Goal: Task Accomplishment & Management: Manage account settings

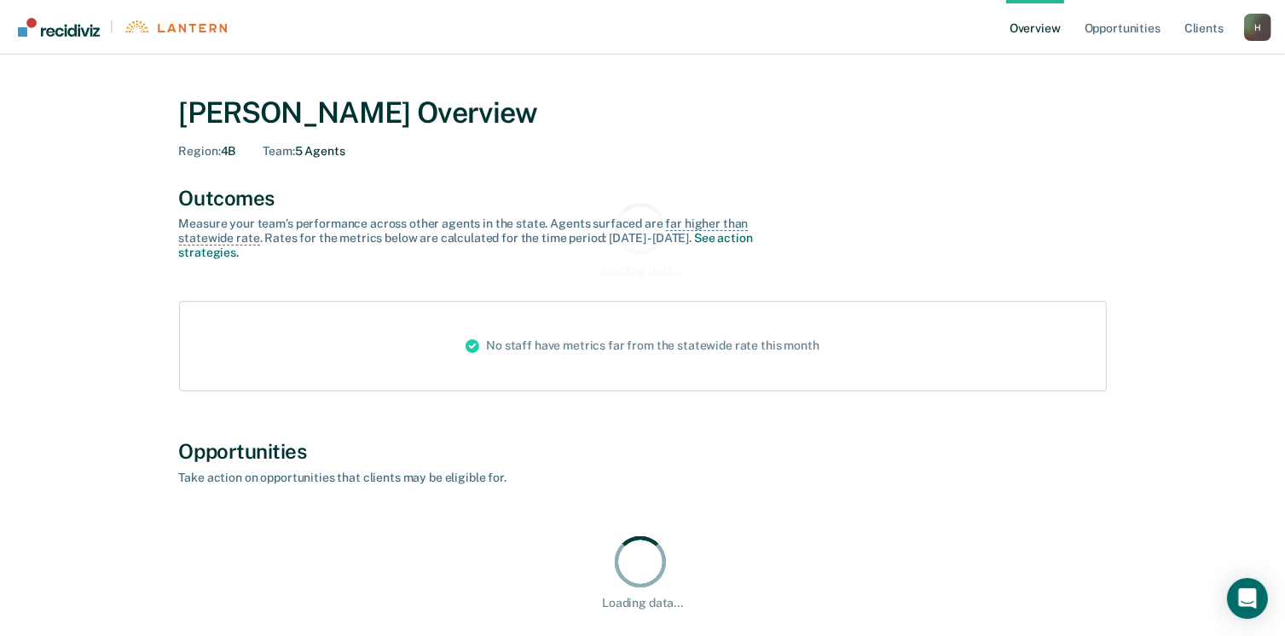
scroll to position [103, 0]
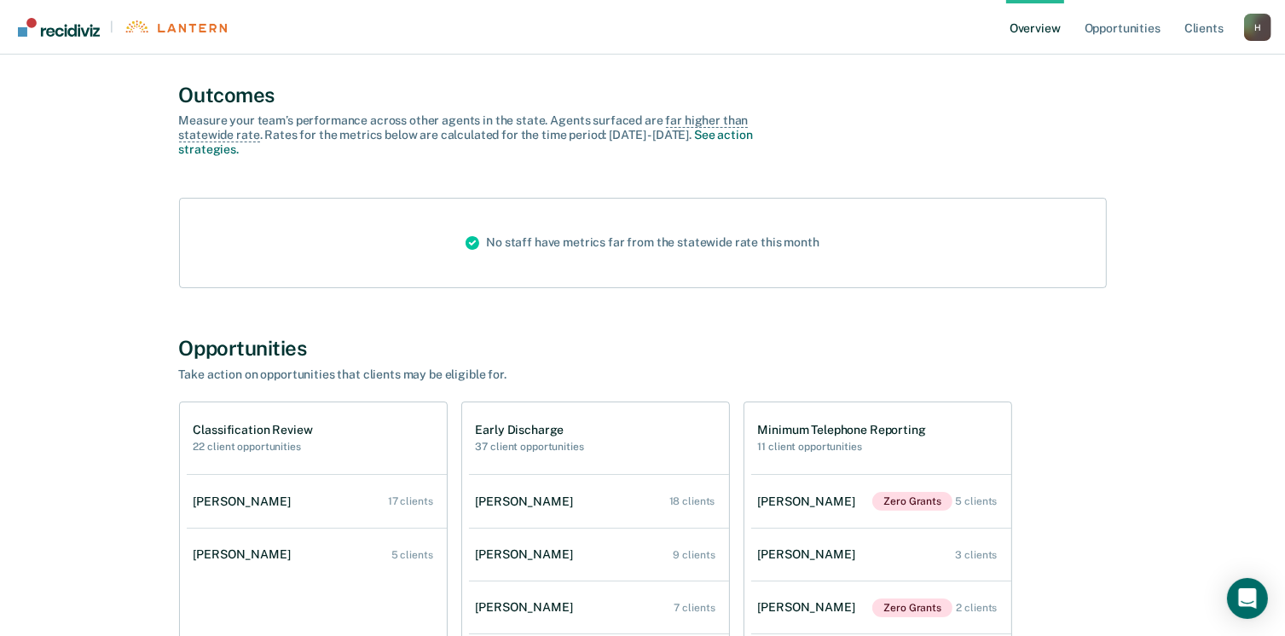
click at [1252, 38] on div "H" at bounding box center [1257, 27] width 27 height 27
click at [1156, 115] on link "Log Out" at bounding box center [1188, 110] width 137 height 14
